Goal: Task Accomplishment & Management: Manage account settings

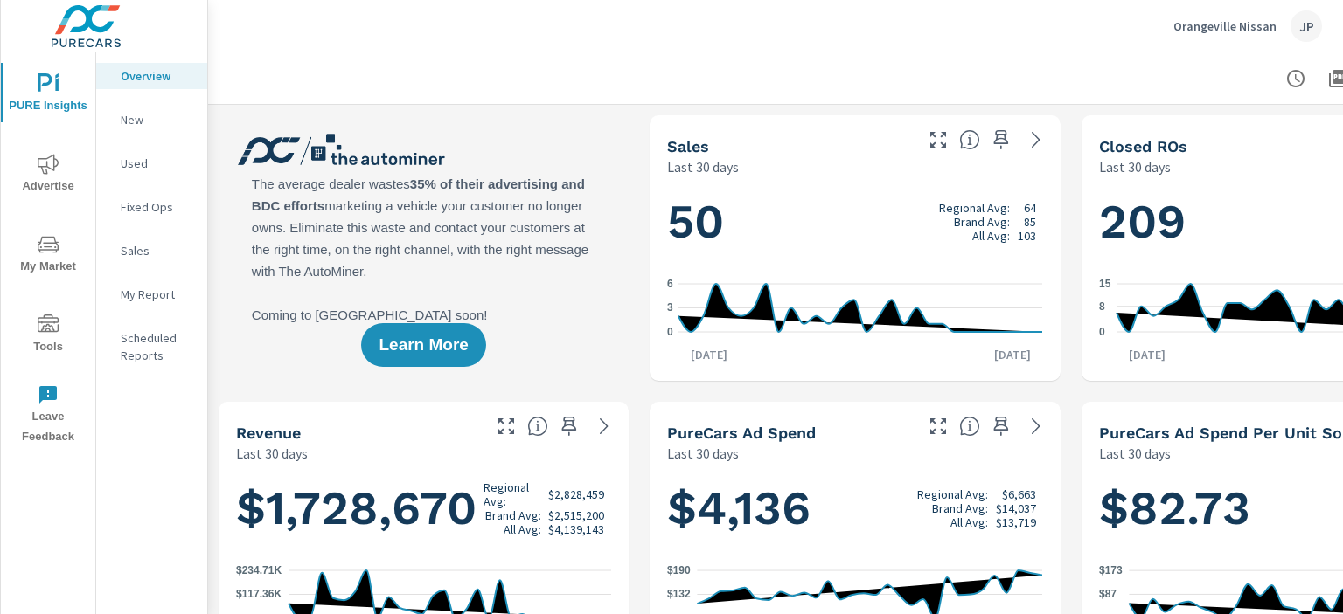
click at [1302, 26] on div "JP" at bounding box center [1305, 25] width 31 height 31
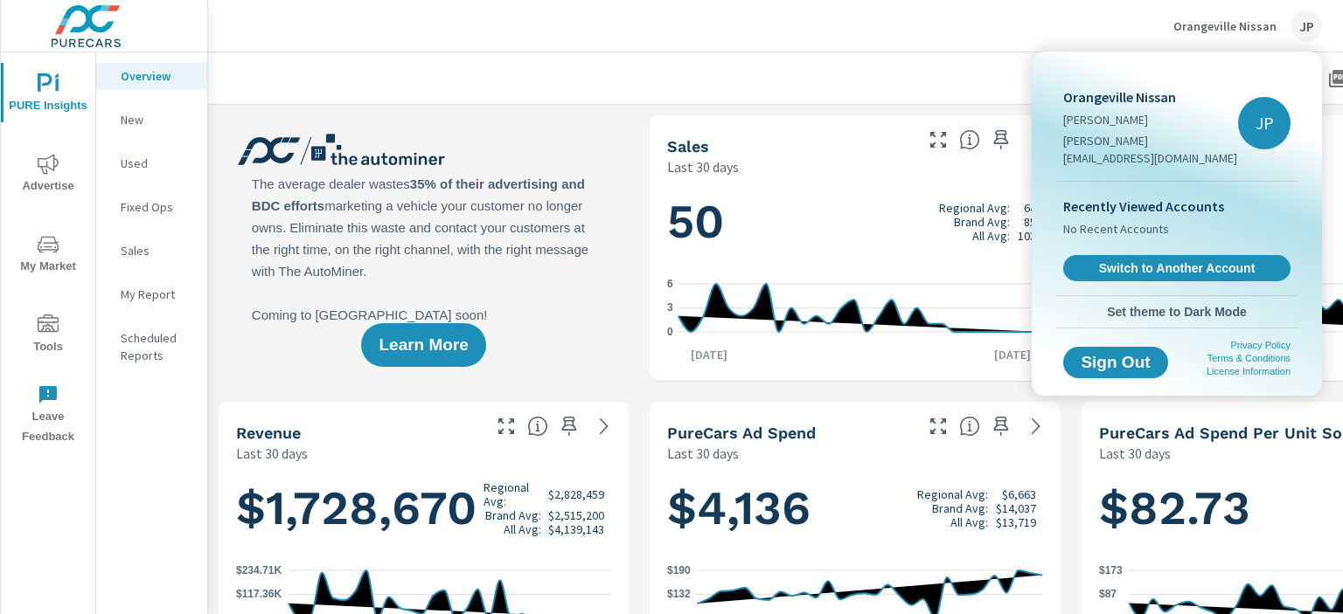
drag, startPoint x: 1193, startPoint y: 118, endPoint x: 1259, endPoint y: 114, distance: 65.7
click at [1193, 117] on p "Jamie Patterson" at bounding box center [1150, 119] width 175 height 17
click at [1278, 111] on div "JP" at bounding box center [1264, 123] width 52 height 52
click at [1151, 260] on span "Switch to Another Account" at bounding box center [1176, 268] width 214 height 17
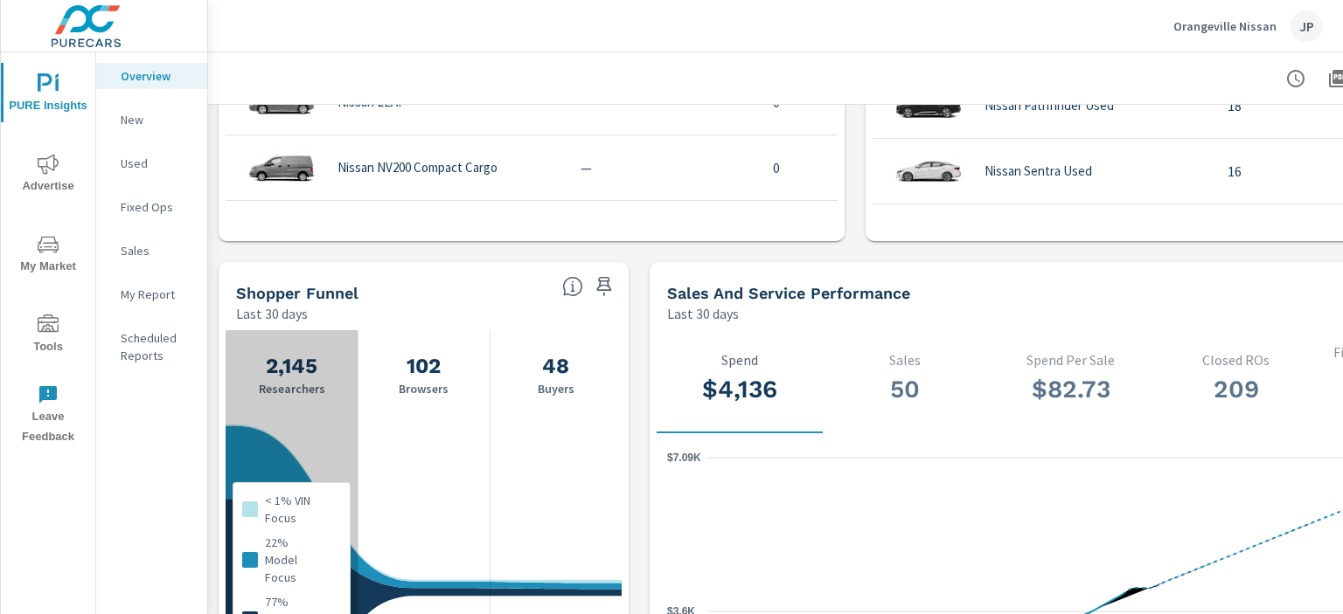
scroll to position [2010, 0]
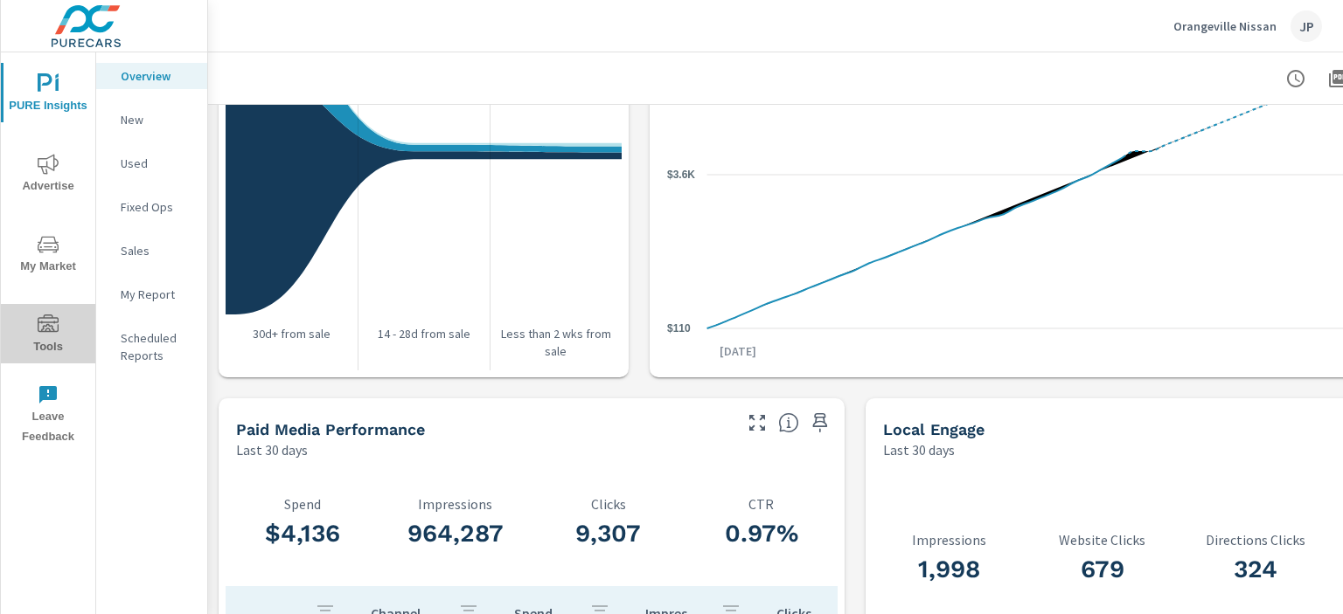
click at [45, 322] on icon "nav menu" at bounding box center [48, 325] width 21 height 21
